Goal: Task Accomplishment & Management: Use online tool/utility

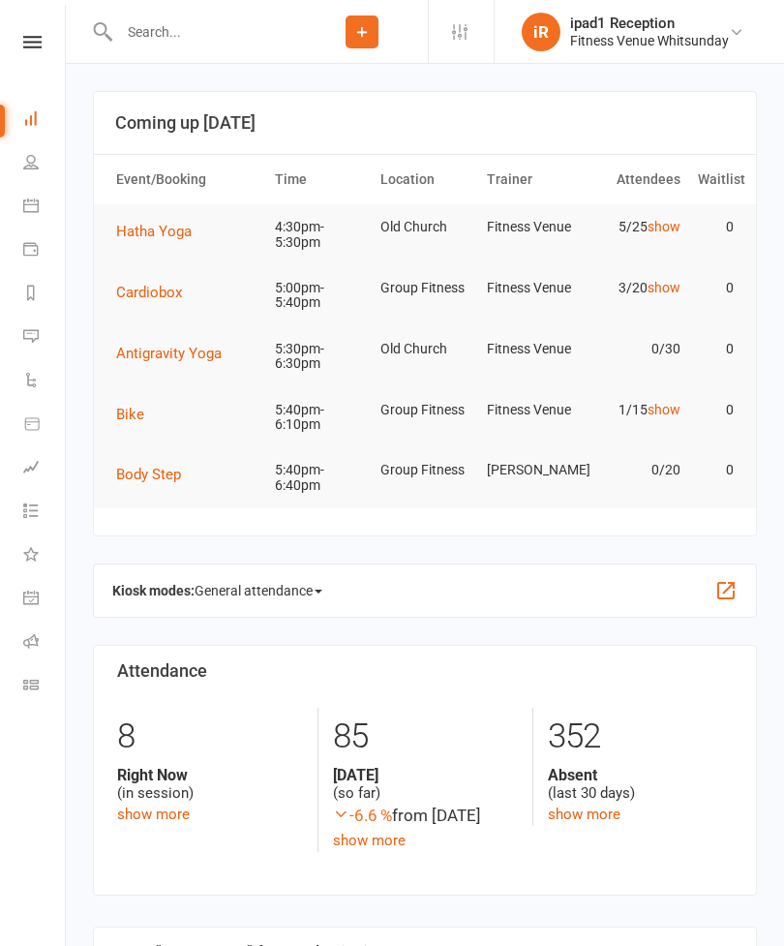
click at [23, 227] on link "Calendar" at bounding box center [45, 208] width 44 height 44
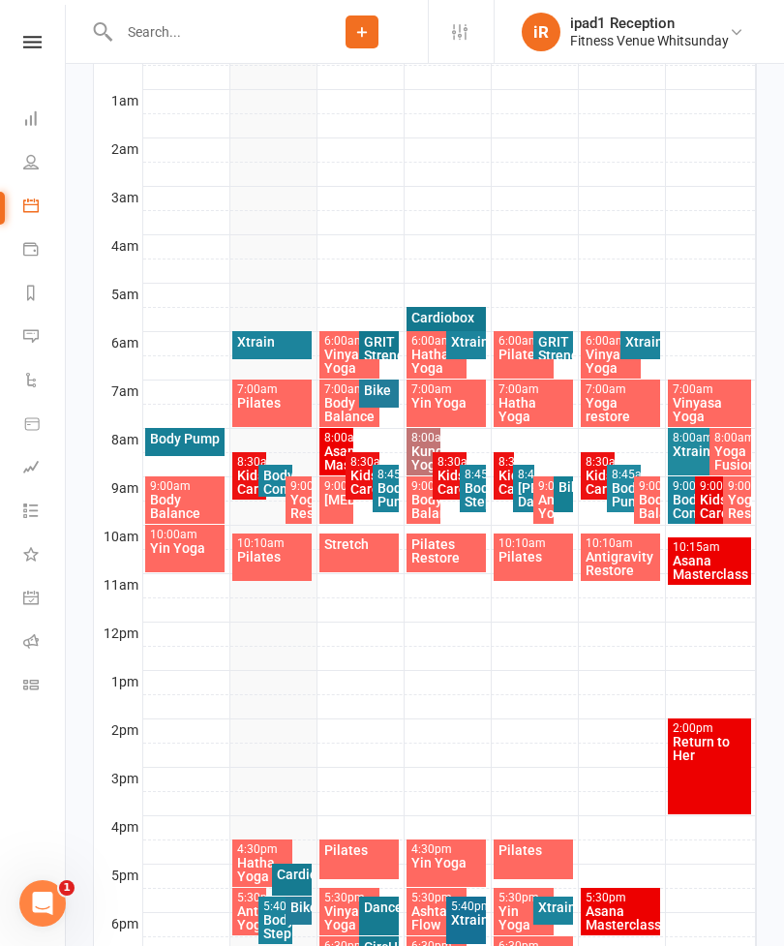
scroll to position [370, 0]
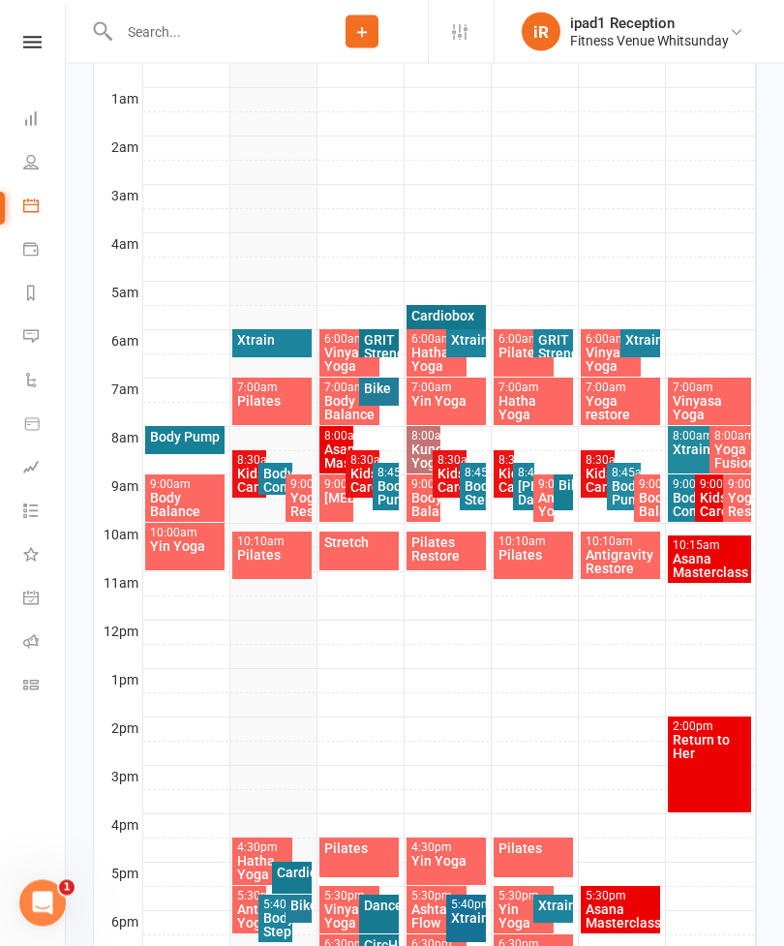
click at [301, 876] on div "Cardiobox" at bounding box center [292, 873] width 32 height 14
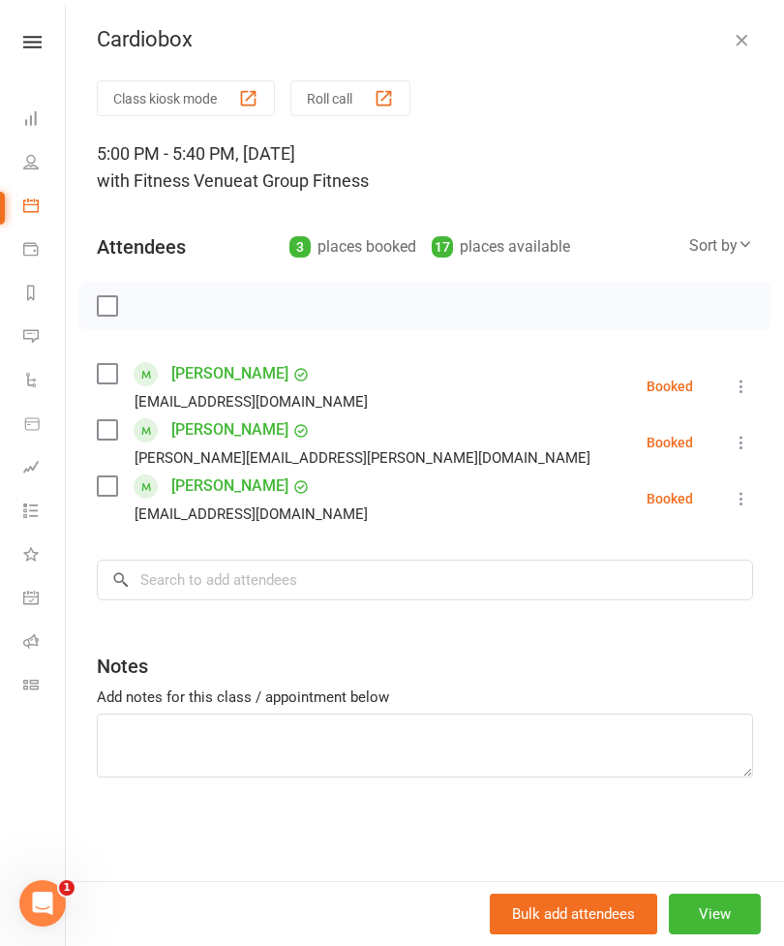
click at [182, 98] on button "Class kiosk mode" at bounding box center [186, 98] width 178 height 36
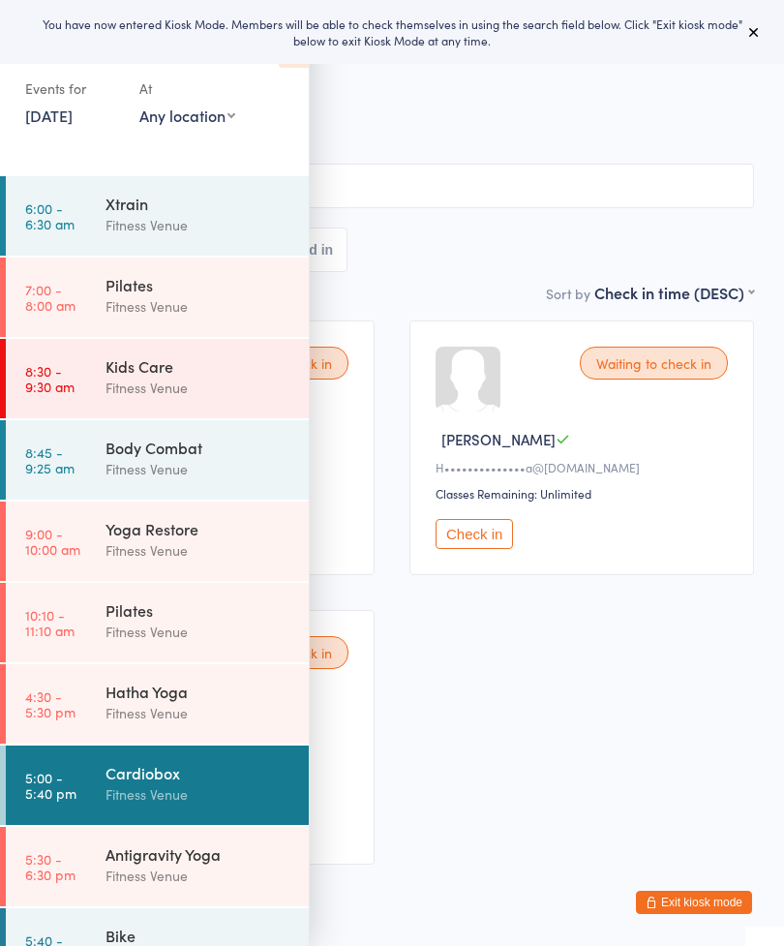
click at [765, 24] on button at bounding box center [753, 31] width 23 height 23
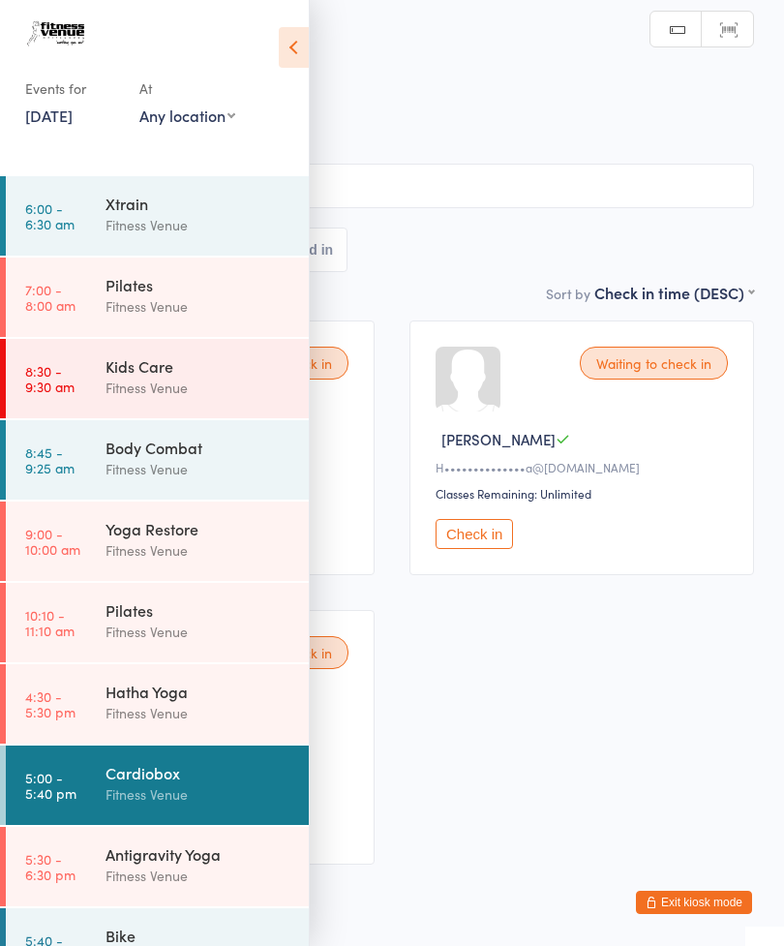
click at [302, 51] on icon at bounding box center [294, 47] width 30 height 41
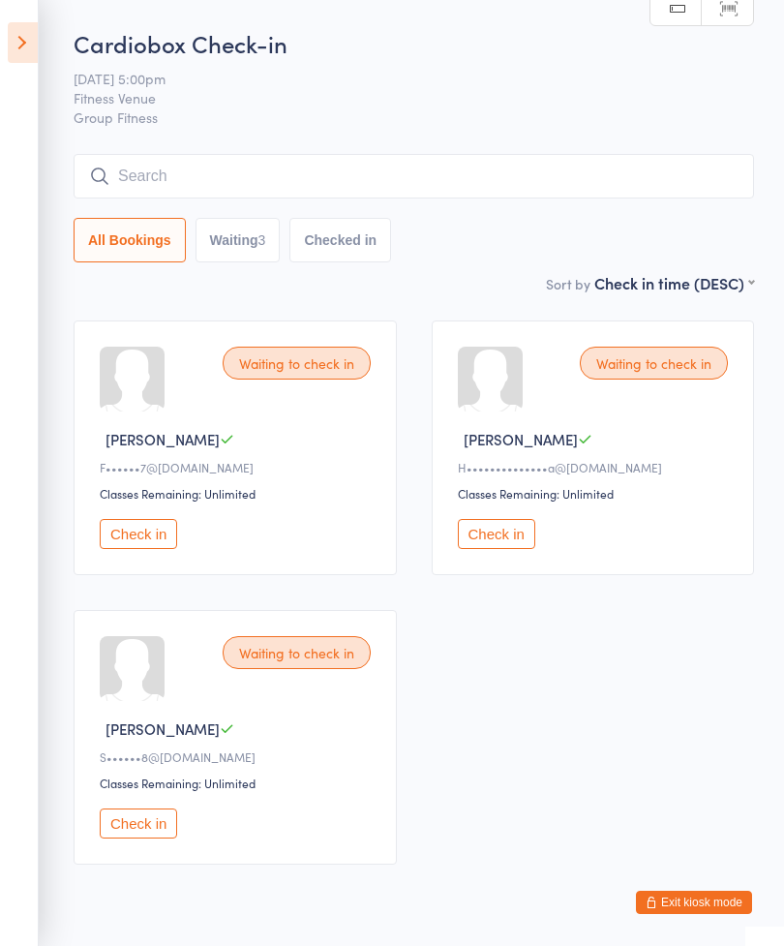
click at [155, 549] on button "Check in" at bounding box center [138, 534] width 77 height 30
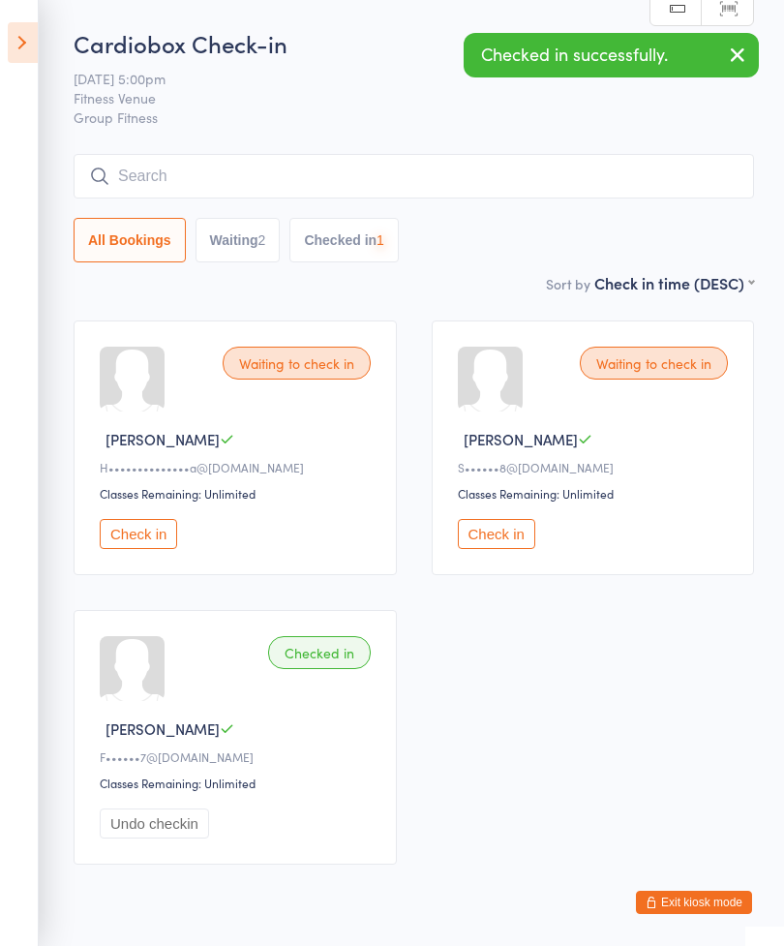
click at [507, 530] on button "Check in" at bounding box center [496, 534] width 77 height 30
click at [167, 543] on button "Check in" at bounding box center [138, 534] width 77 height 30
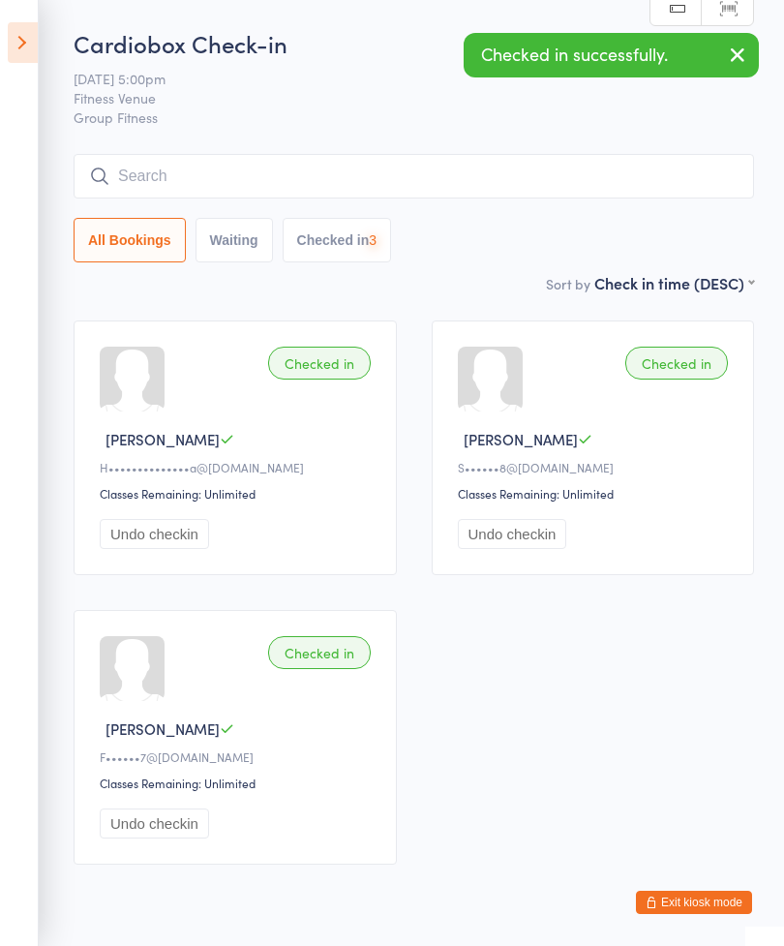
click at [384, 183] on input "search" at bounding box center [414, 176] width 680 height 45
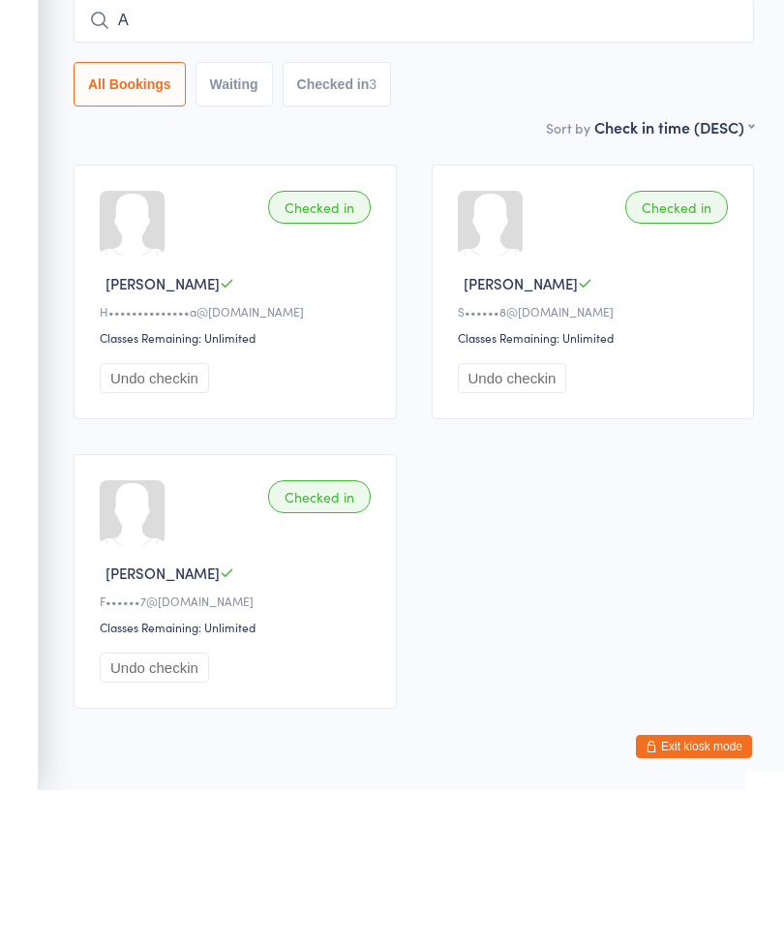
click at [527, 519] on button "Undo checkin" at bounding box center [512, 534] width 109 height 30
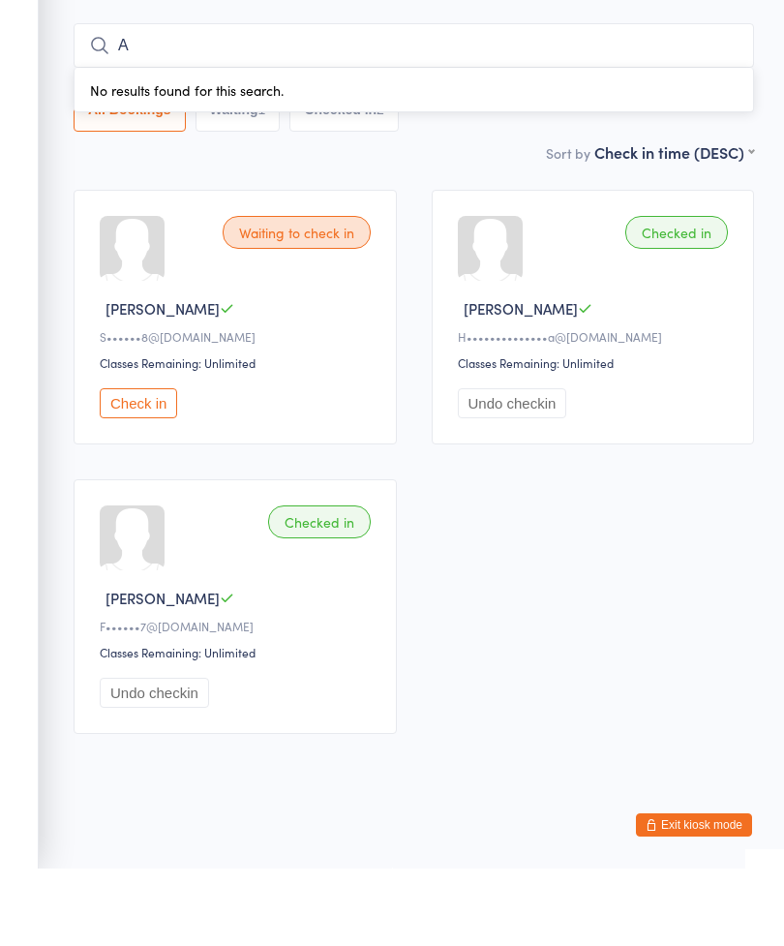
scroll to position [77, 0]
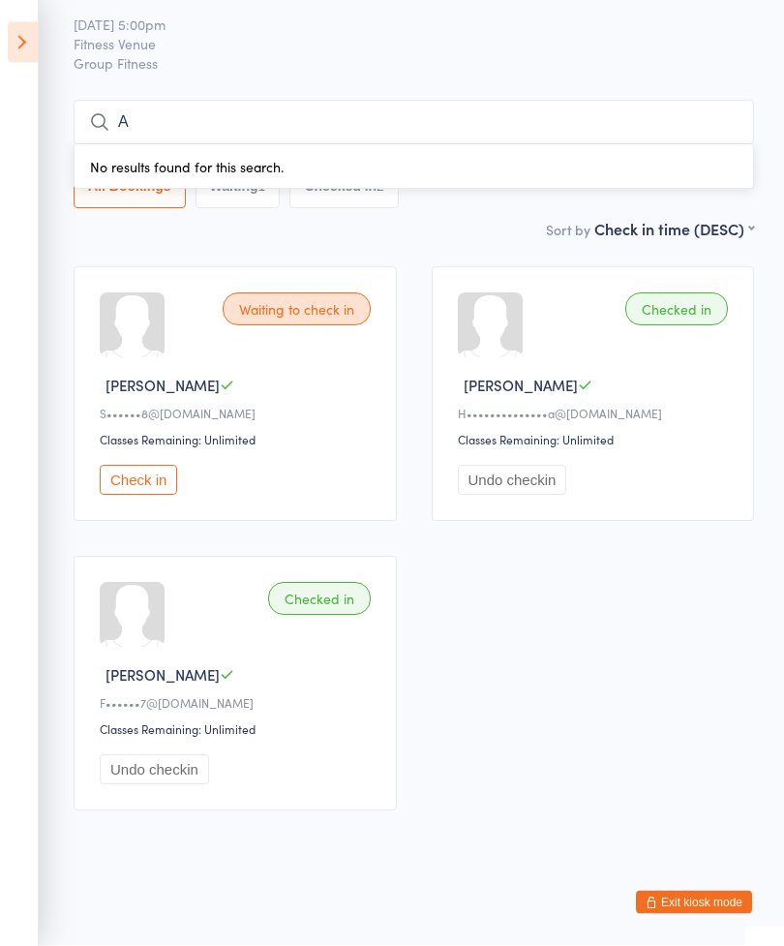
click at [394, 101] on input "A" at bounding box center [414, 123] width 680 height 45
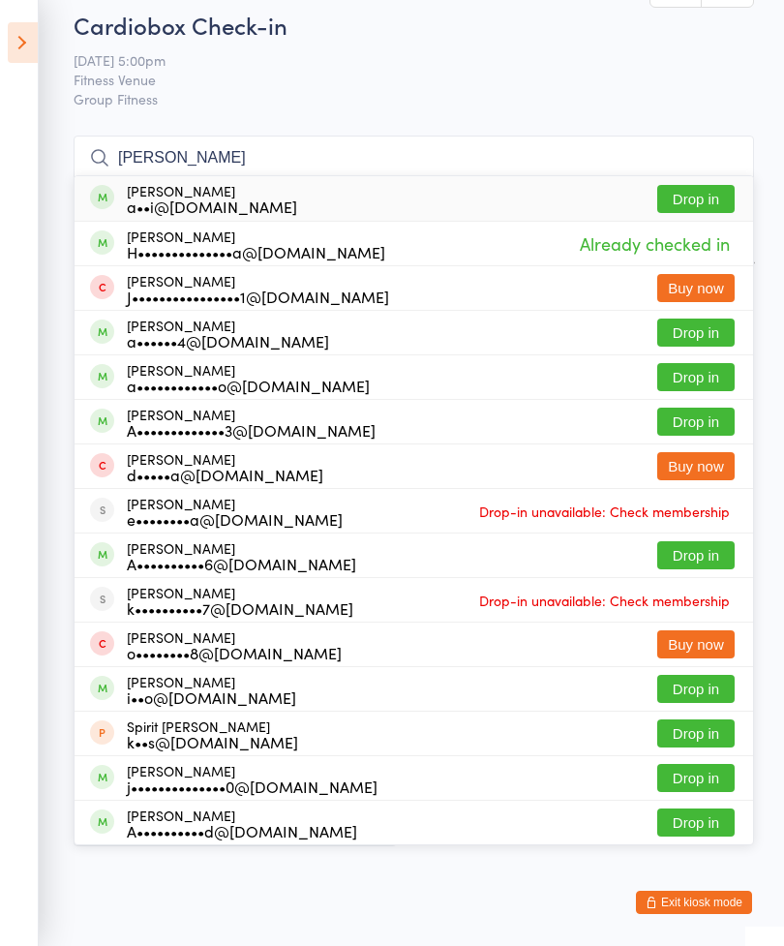
scroll to position [0, 0]
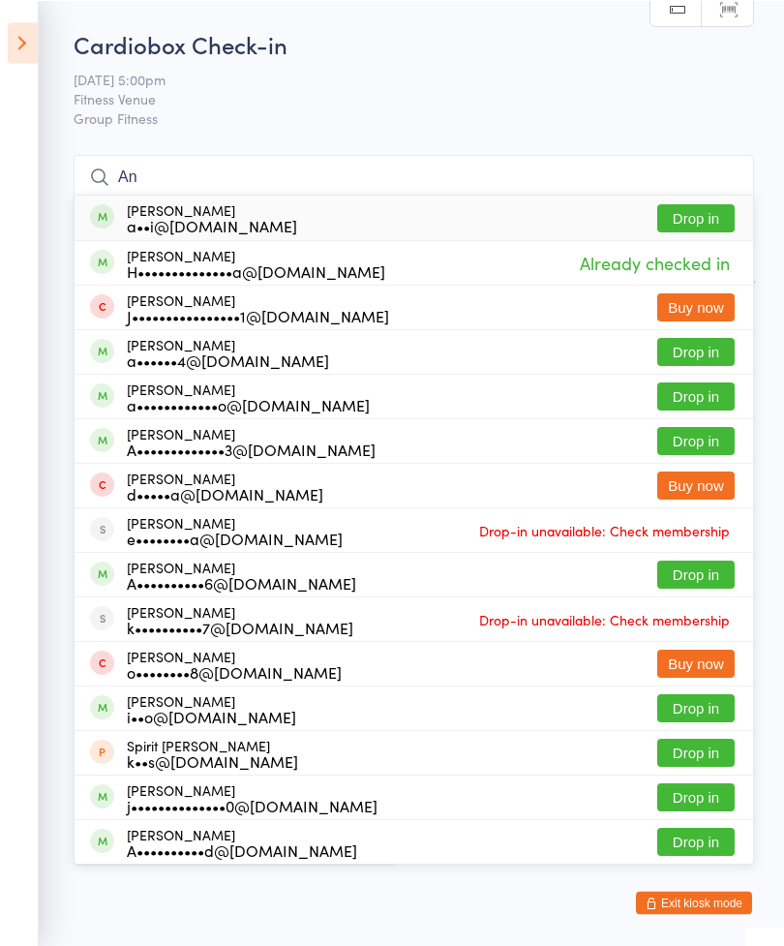
type input "A"
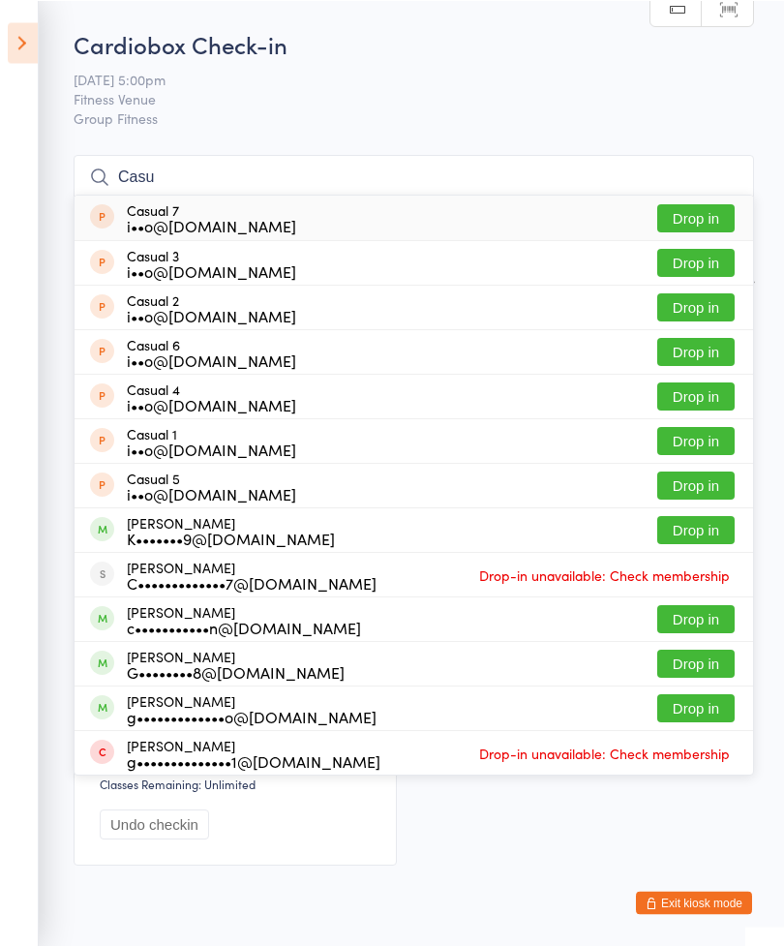
type input "Casu"
click at [708, 215] on button "Drop in" at bounding box center [695, 217] width 77 height 28
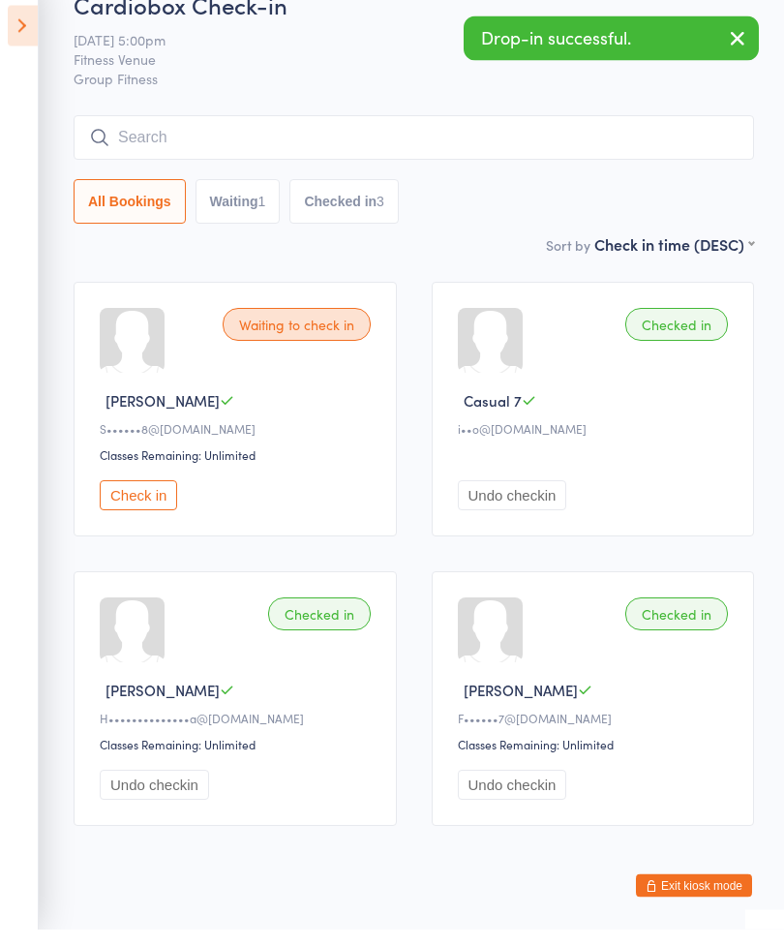
scroll to position [21, 0]
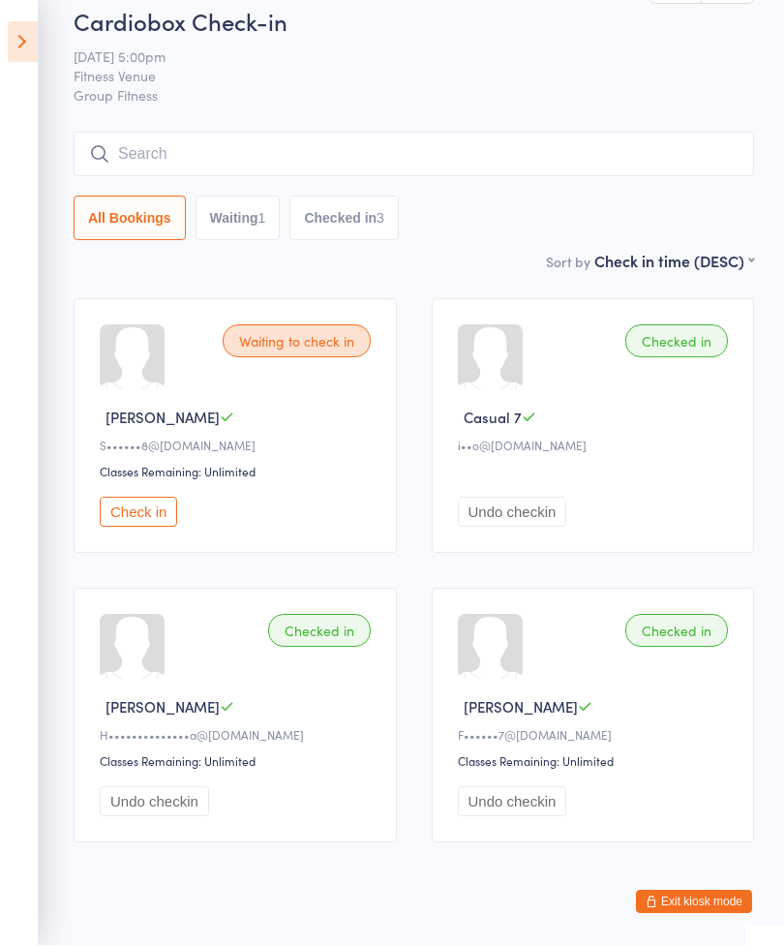
click at [407, 154] on input "search" at bounding box center [414, 155] width 680 height 45
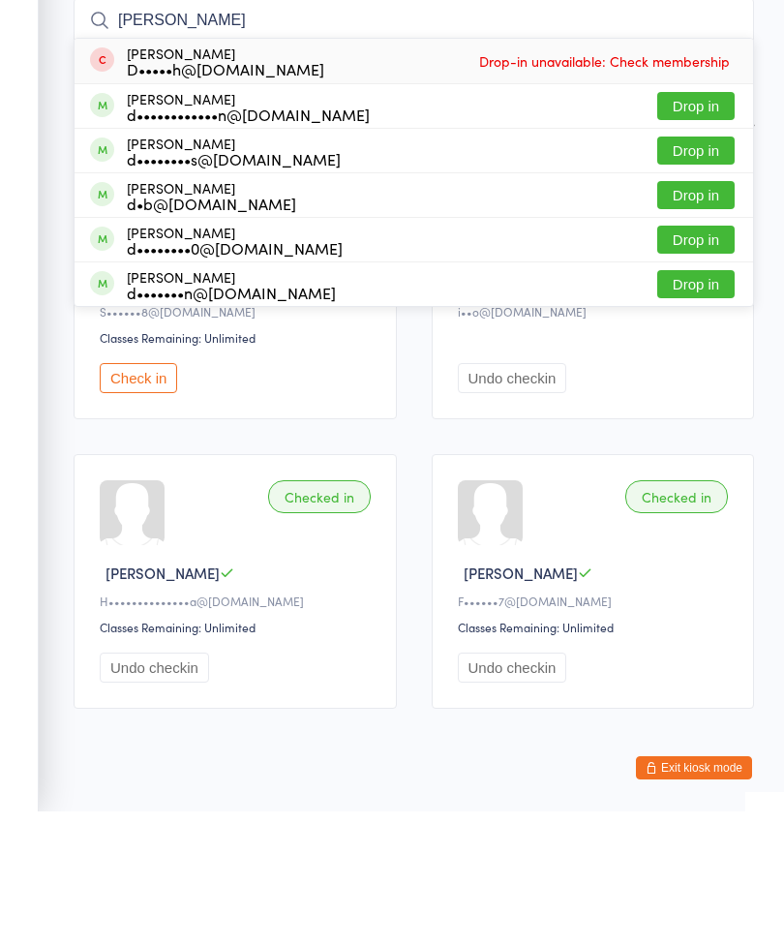
type input "Deborah"
click at [706, 226] on button "Drop in" at bounding box center [695, 240] width 77 height 28
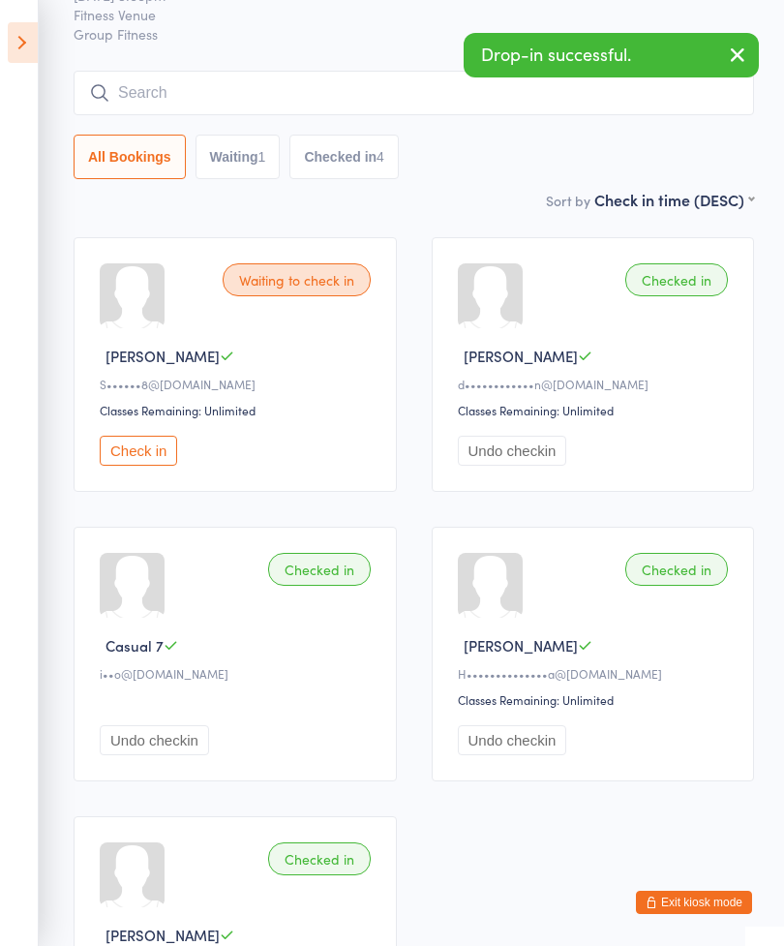
scroll to position [0, 0]
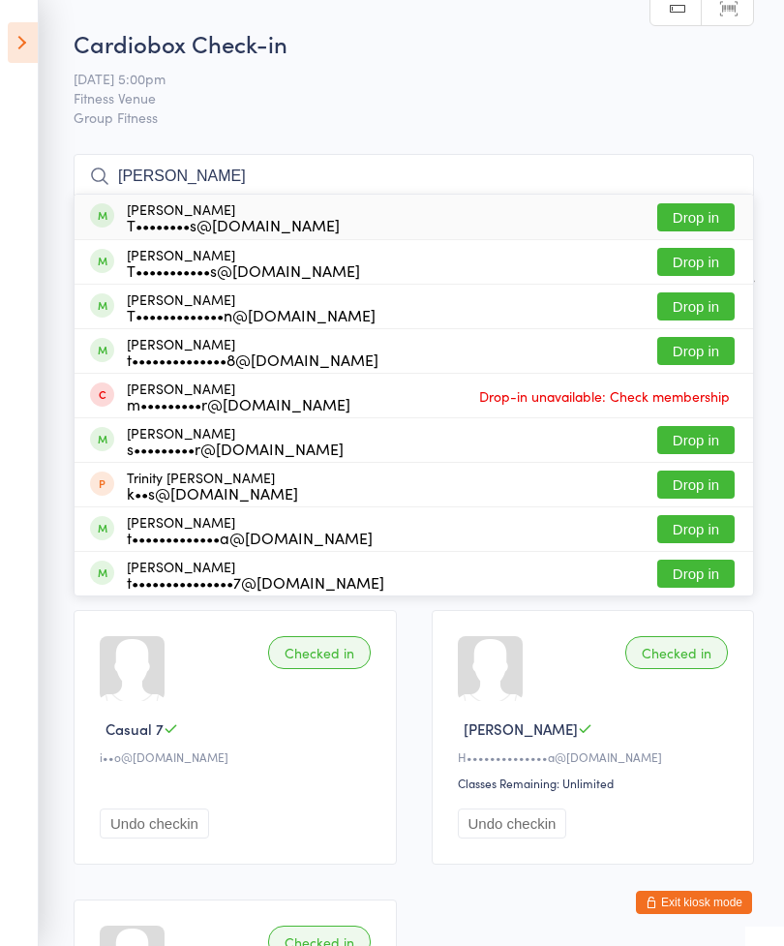
type input "Trish"
click at [703, 220] on button "Drop in" at bounding box center [695, 217] width 77 height 28
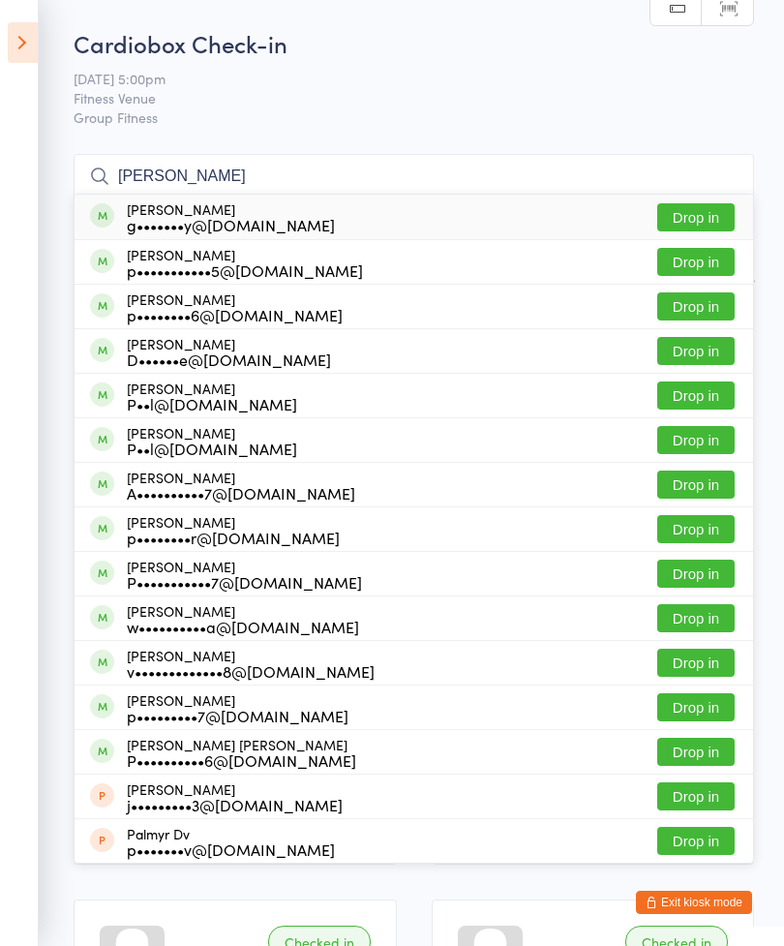
type input "Paul"
click at [708, 219] on button "Drop in" at bounding box center [695, 217] width 77 height 28
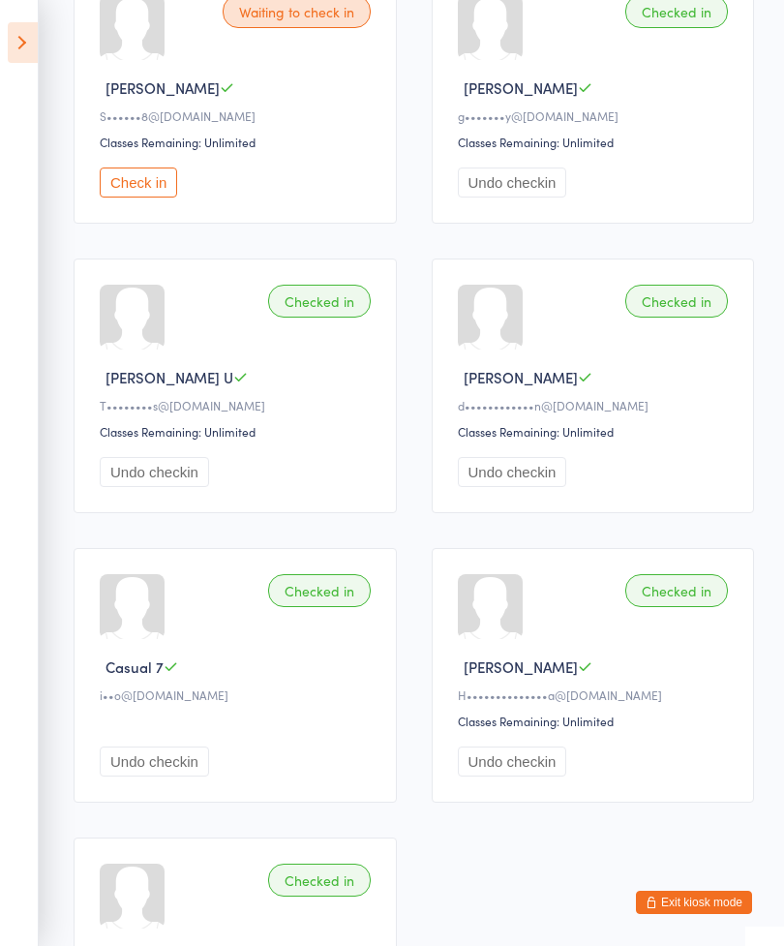
scroll to position [350, 0]
click at [152, 189] on button "Check in" at bounding box center [138, 183] width 77 height 30
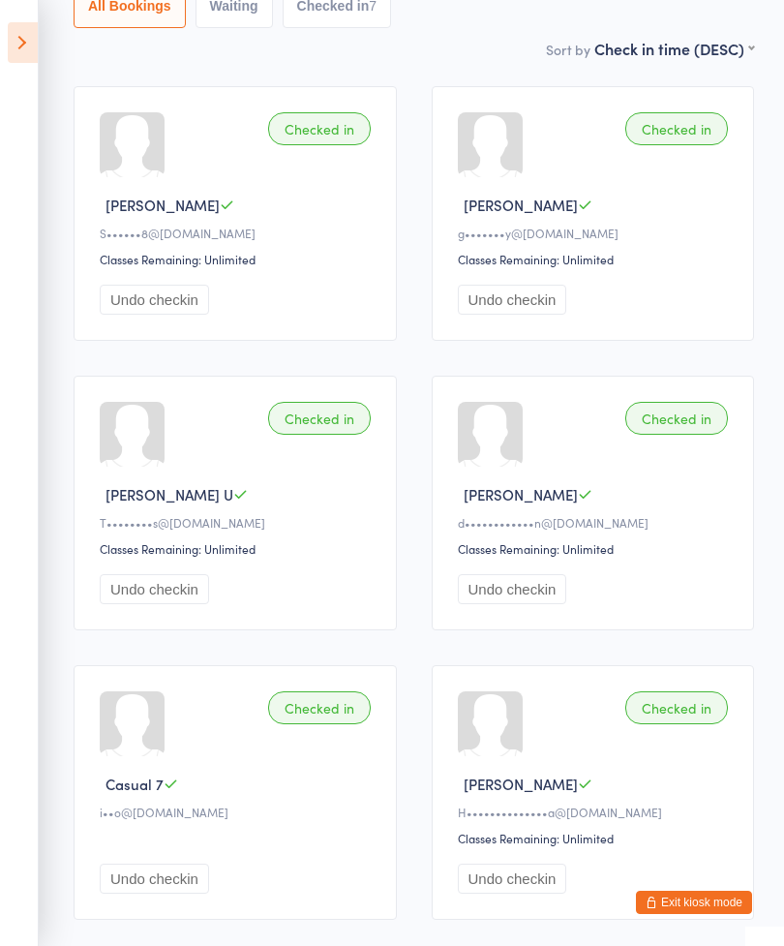
scroll to position [0, 0]
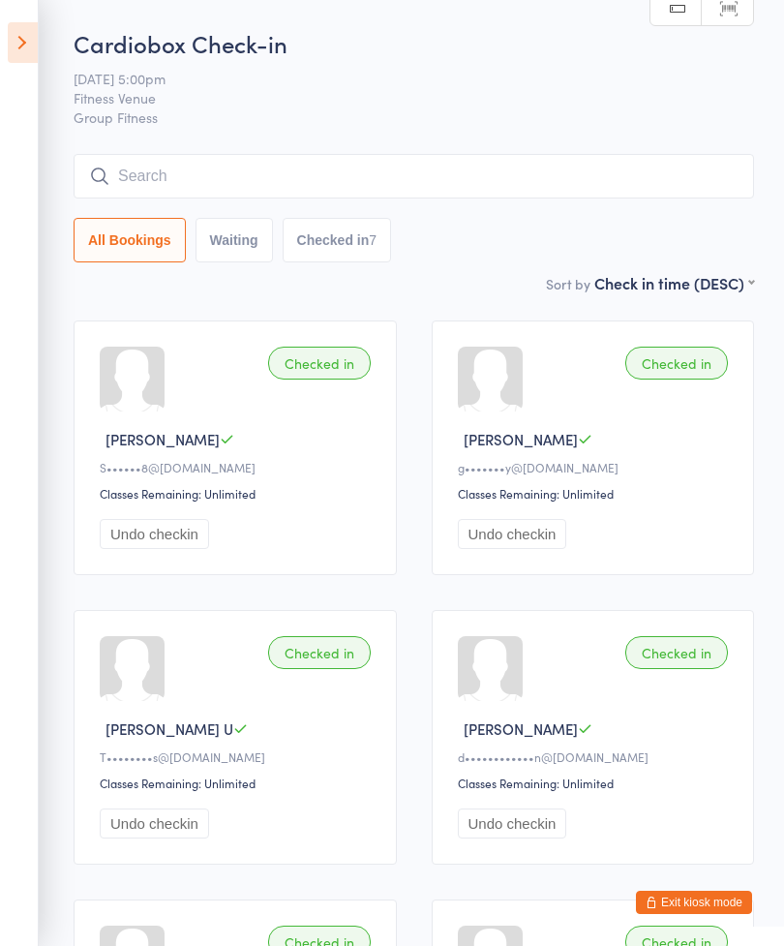
click at [479, 149] on div "Cardiobox Check-in 11 Aug 5:00pm Fitness Venue Group Fitness Manual search Scan…" at bounding box center [414, 149] width 680 height 245
click at [546, 187] on input "search" at bounding box center [414, 176] width 680 height 45
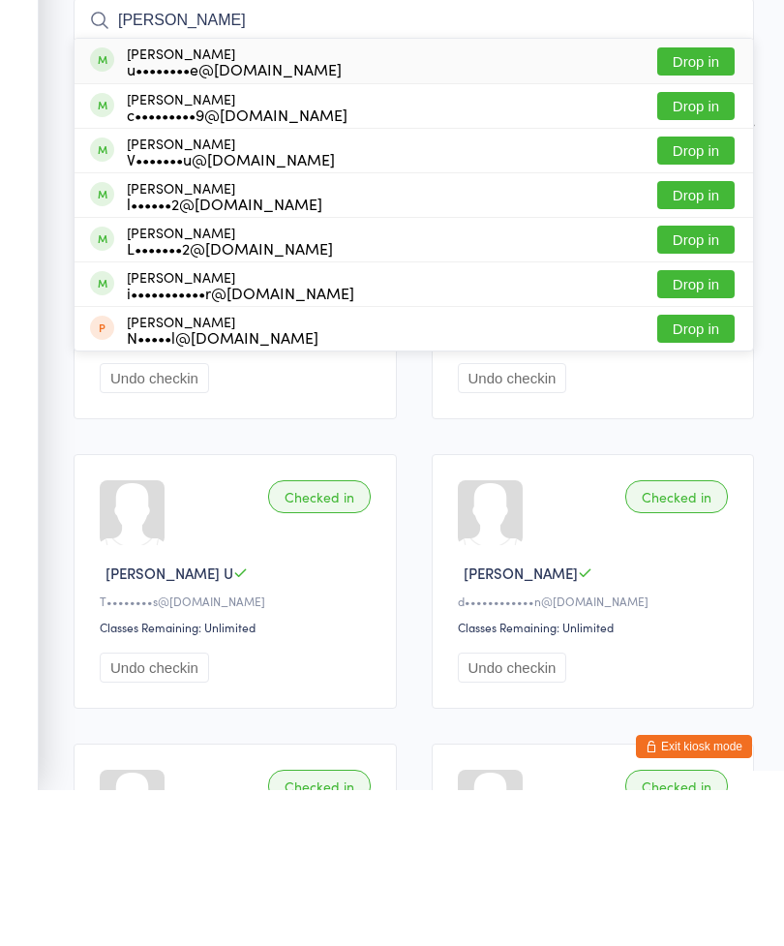
type input "Louise"
click at [704, 203] on button "Drop in" at bounding box center [695, 217] width 77 height 28
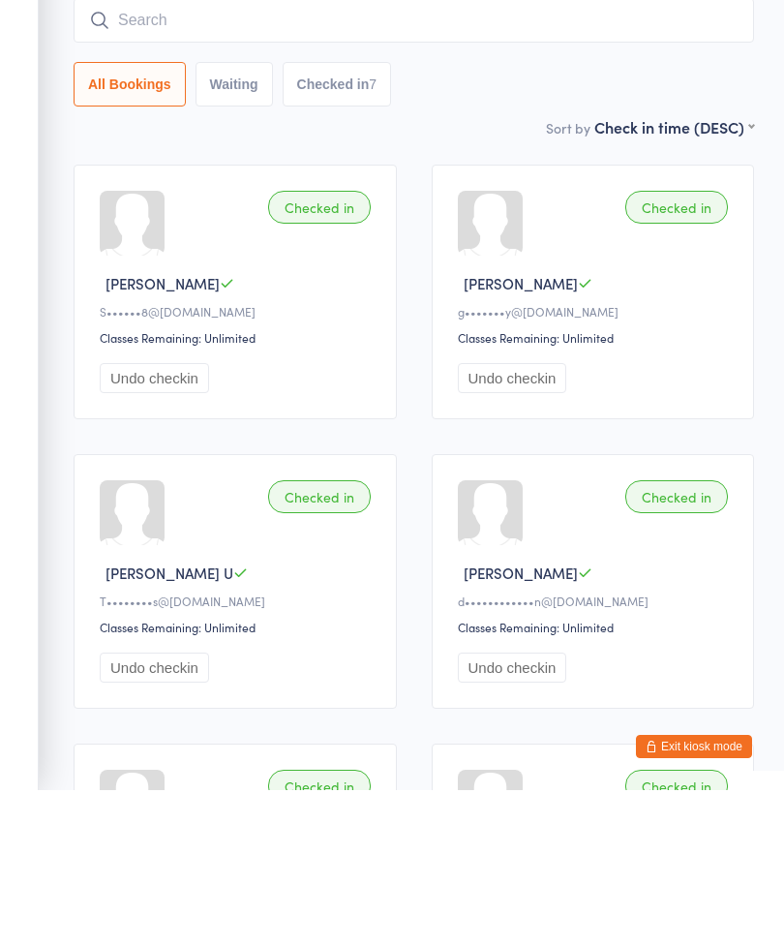
scroll to position [156, 0]
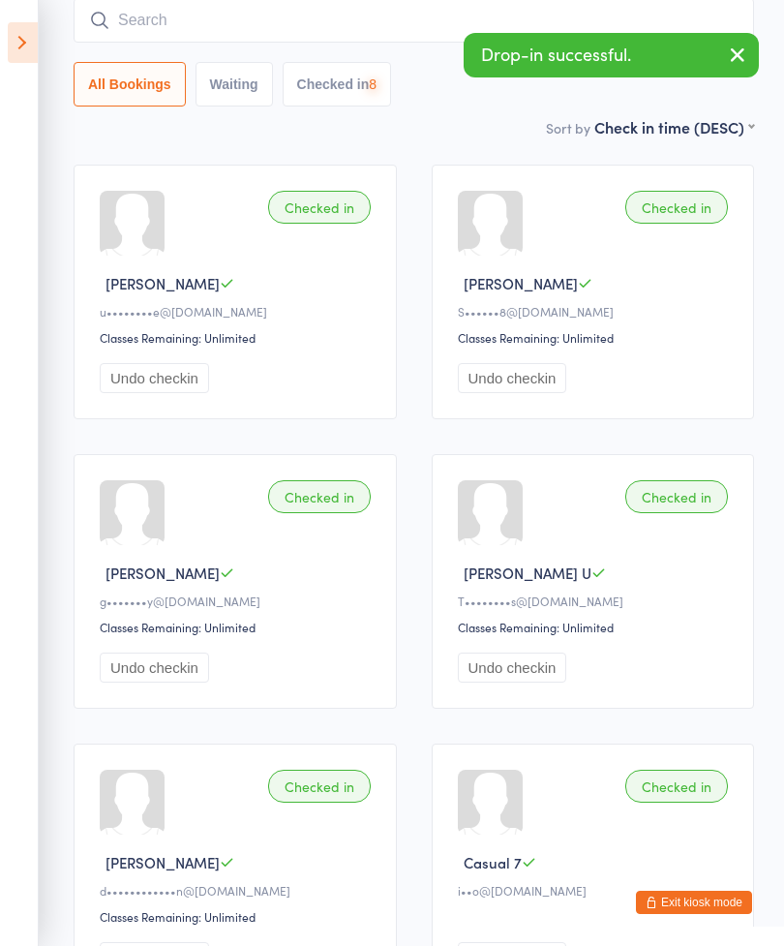
click at [385, 21] on input "search" at bounding box center [414, 20] width 680 height 45
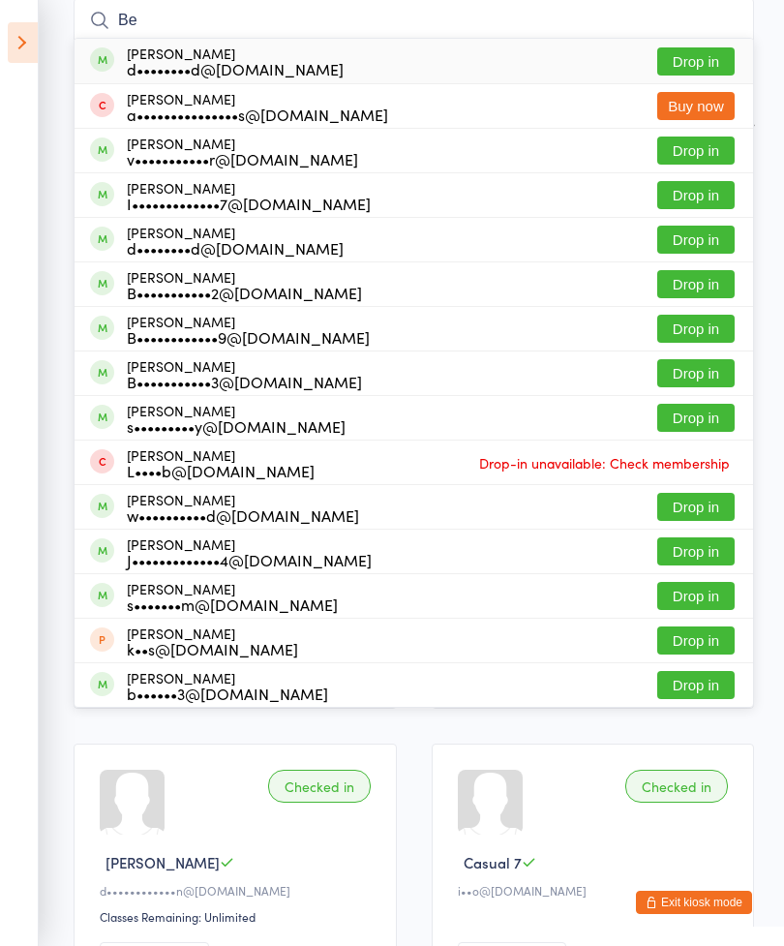
type input "B"
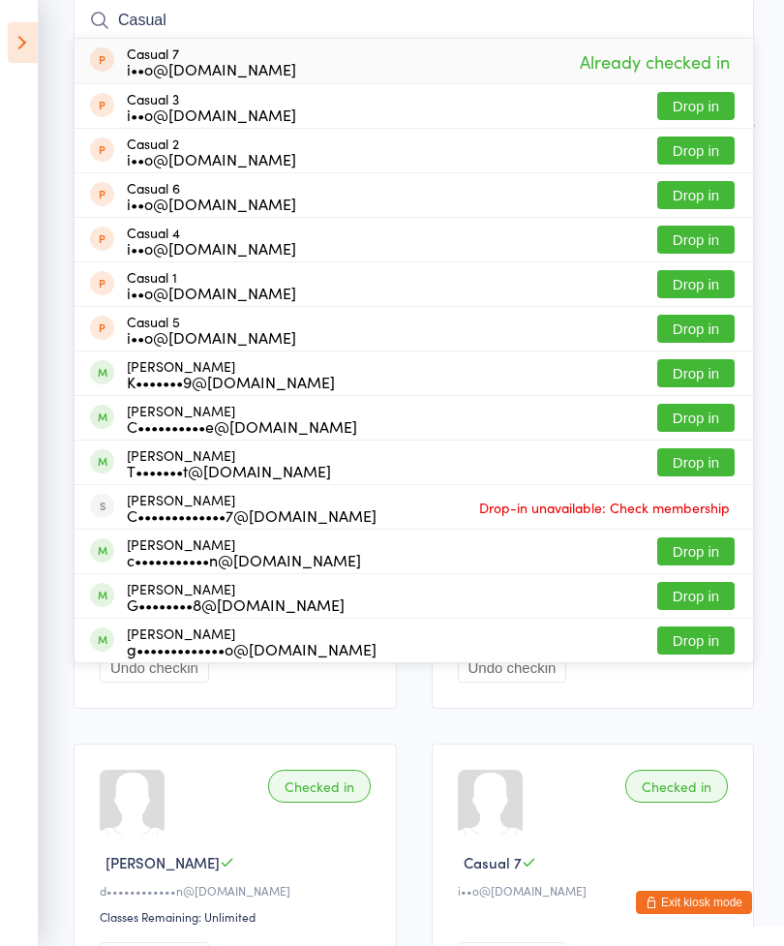
type input "Casual"
click at [698, 105] on button "Drop in" at bounding box center [695, 106] width 77 height 28
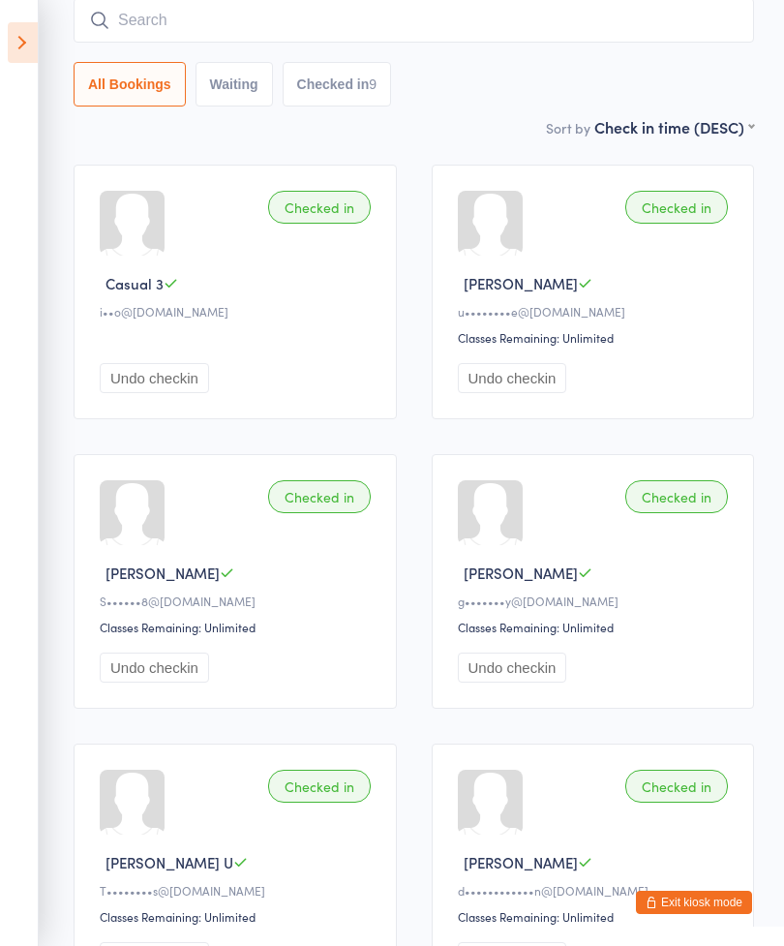
click at [346, 38] on input "search" at bounding box center [414, 20] width 680 height 45
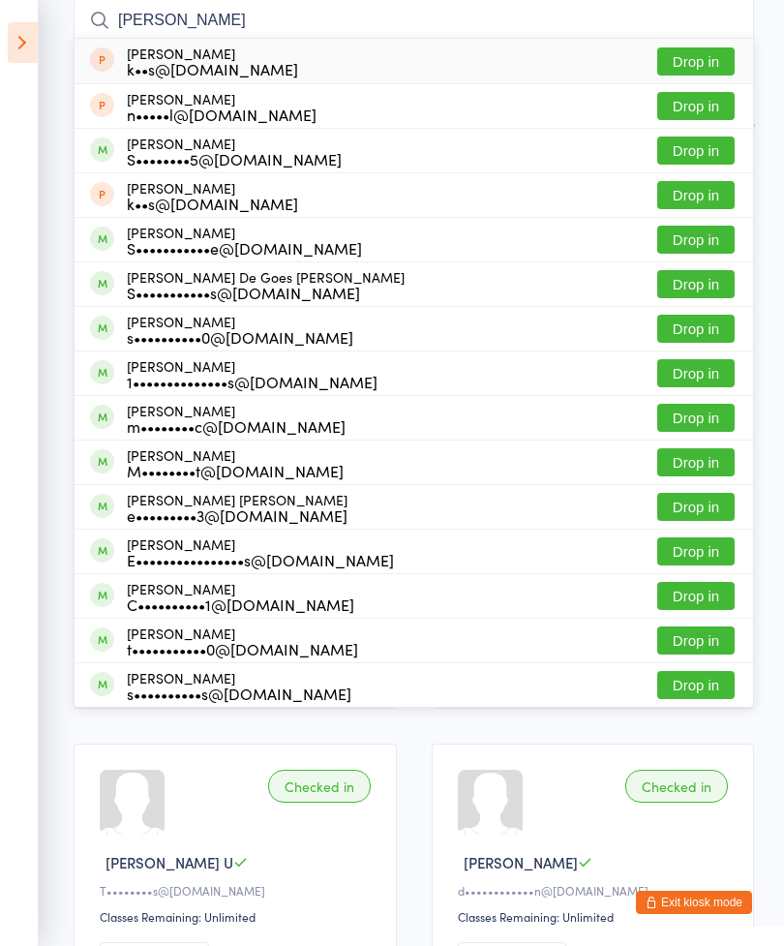
type input "Stella"
click at [704, 237] on button "Drop in" at bounding box center [695, 240] width 77 height 28
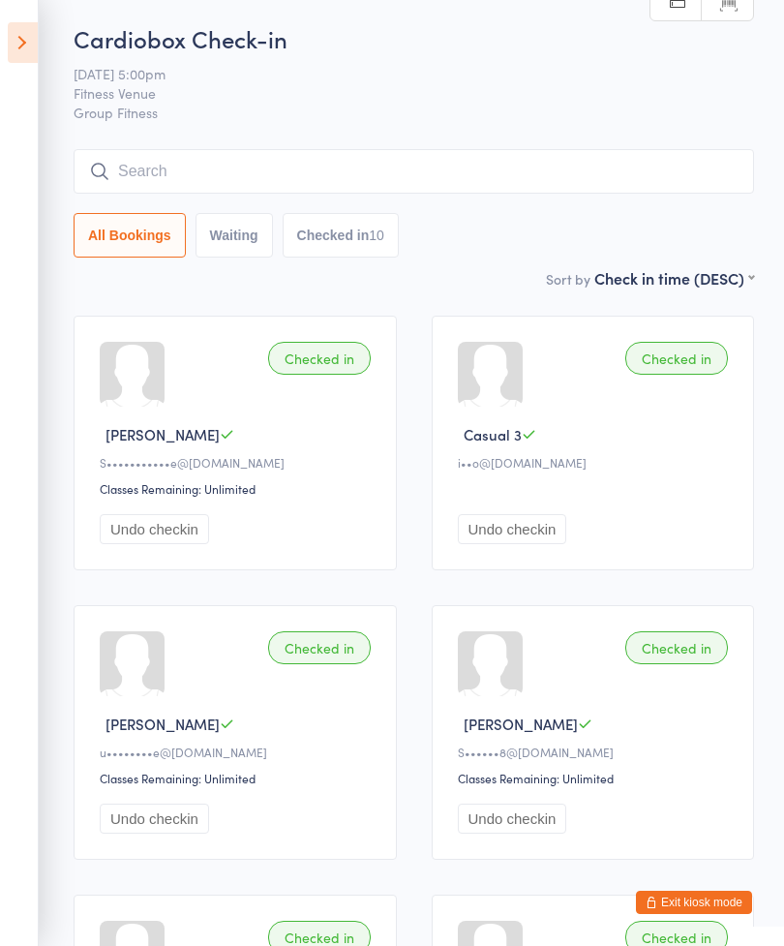
scroll to position [0, 0]
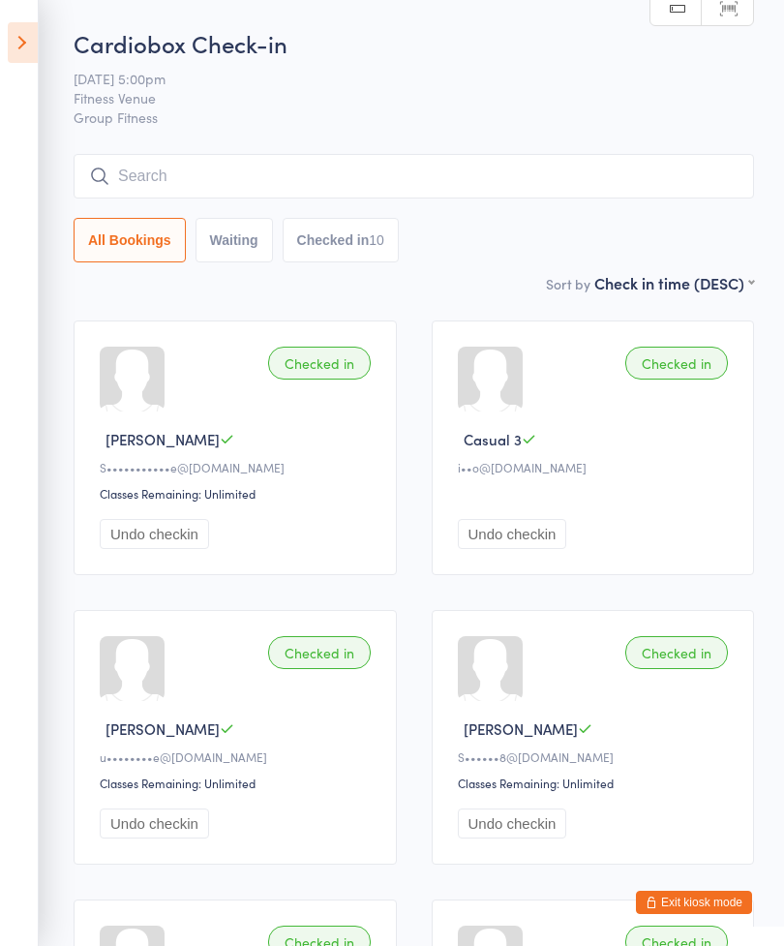
click at [409, 177] on input "search" at bounding box center [414, 176] width 680 height 45
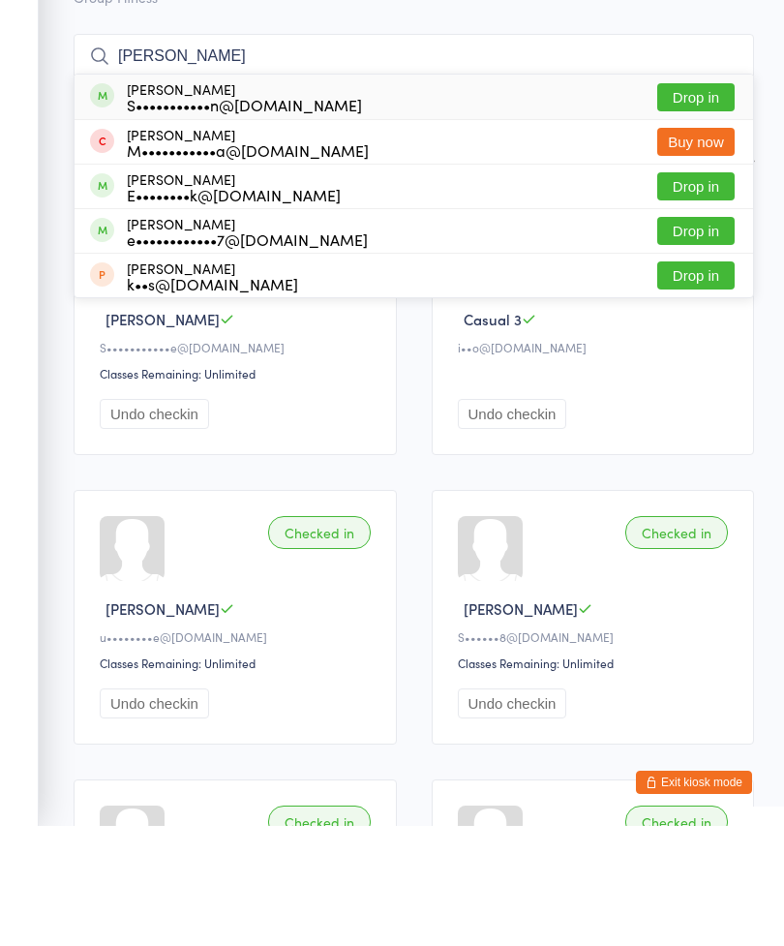
type input "Elicia"
click at [695, 203] on button "Drop in" at bounding box center [695, 217] width 77 height 28
